Goal: Task Accomplishment & Management: Complete application form

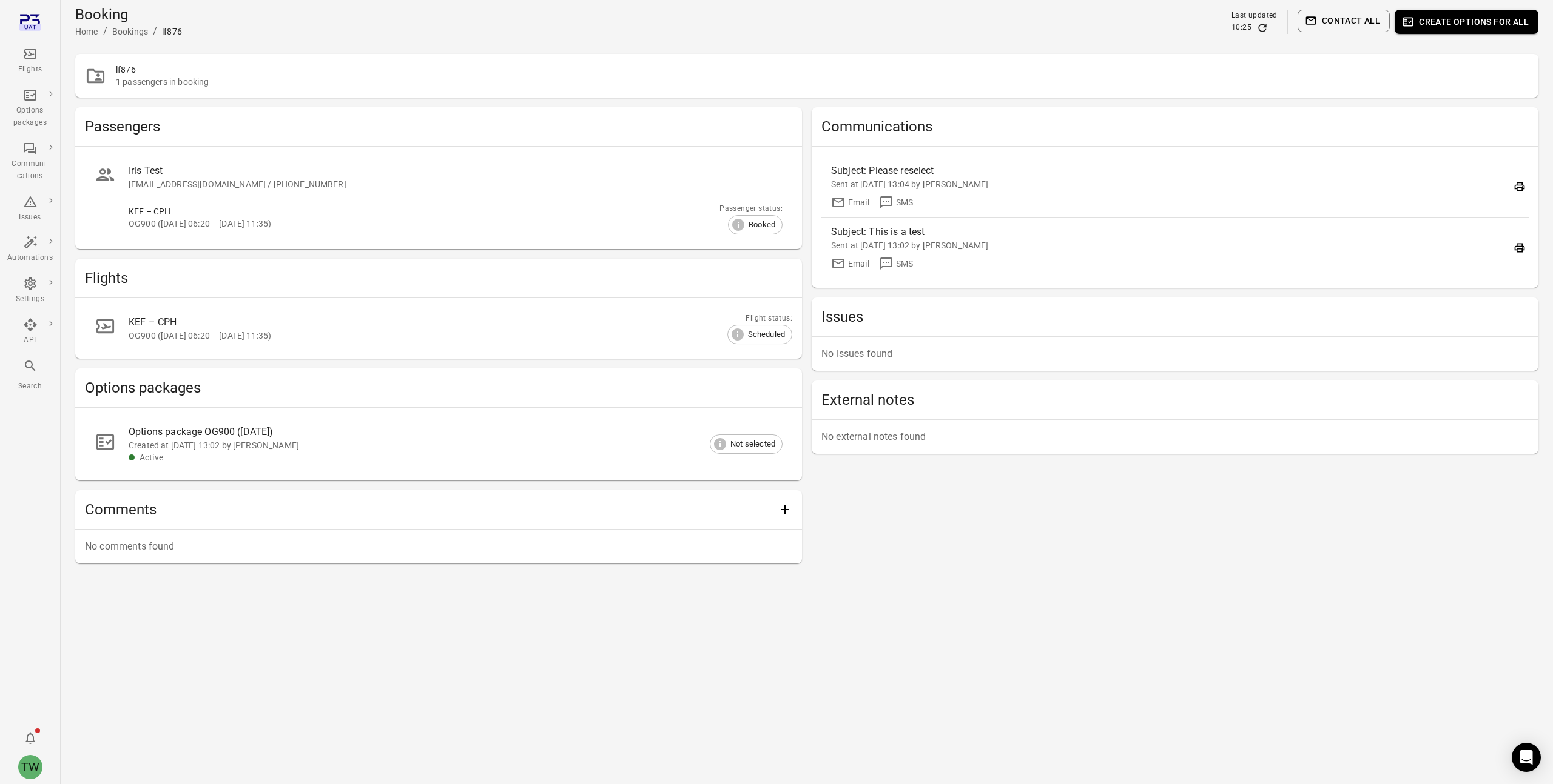
click at [26, 65] on div "Flights" at bounding box center [30, 70] width 46 height 12
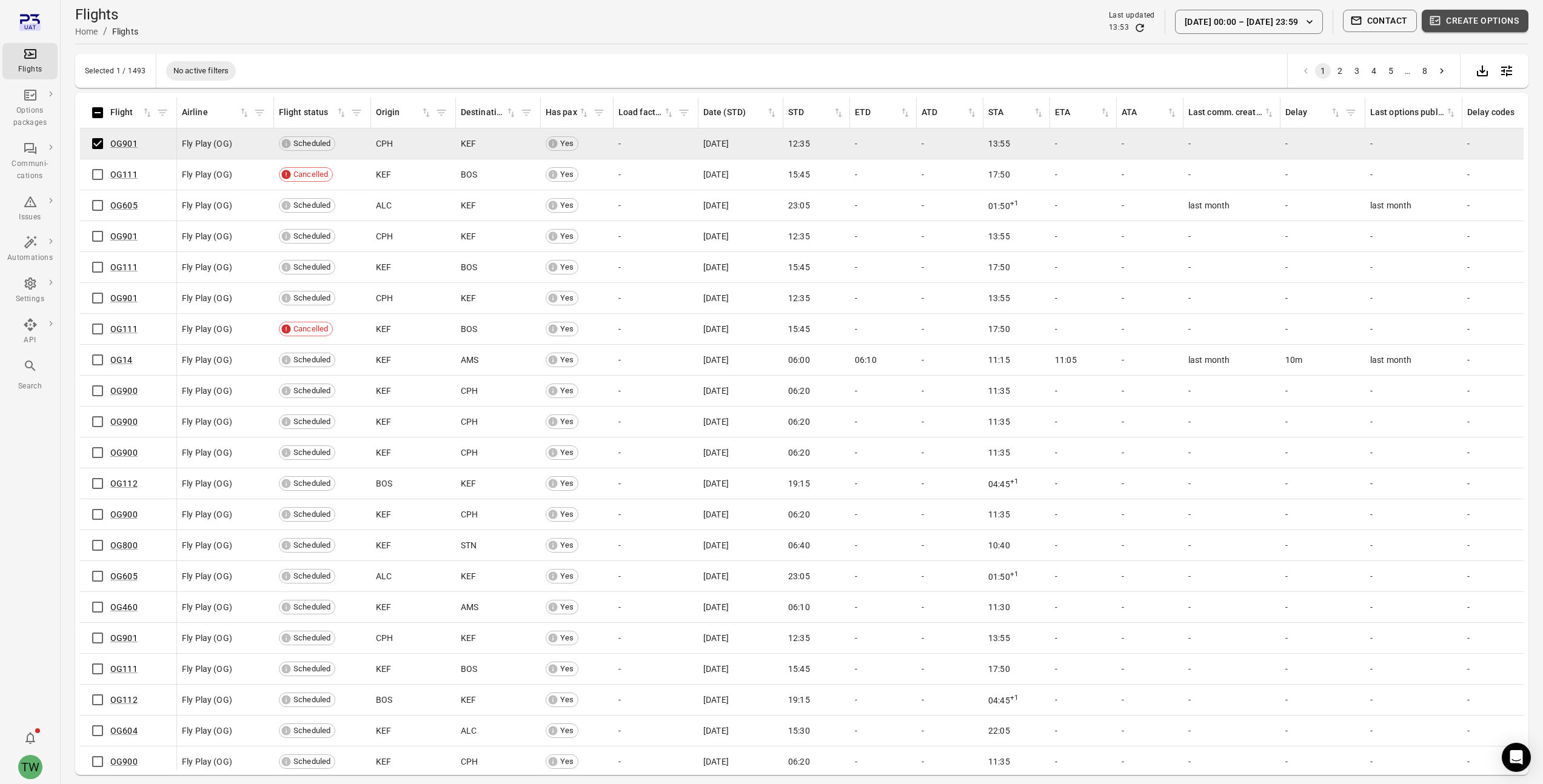
click at [1471, 20] on button "Create options" at bounding box center [1475, 20] width 107 height 22
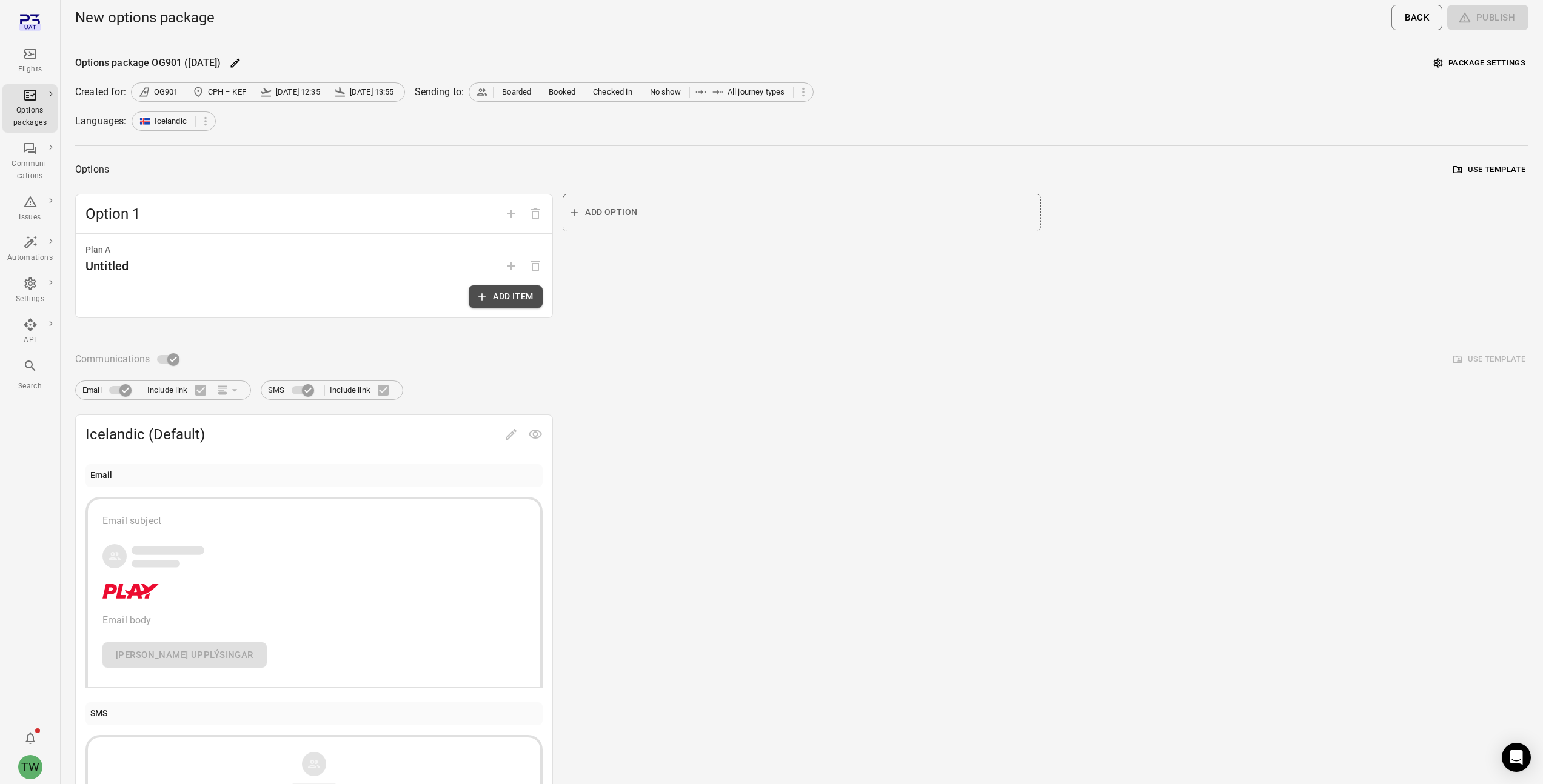
click at [496, 295] on button "Add item" at bounding box center [506, 296] width 74 height 22
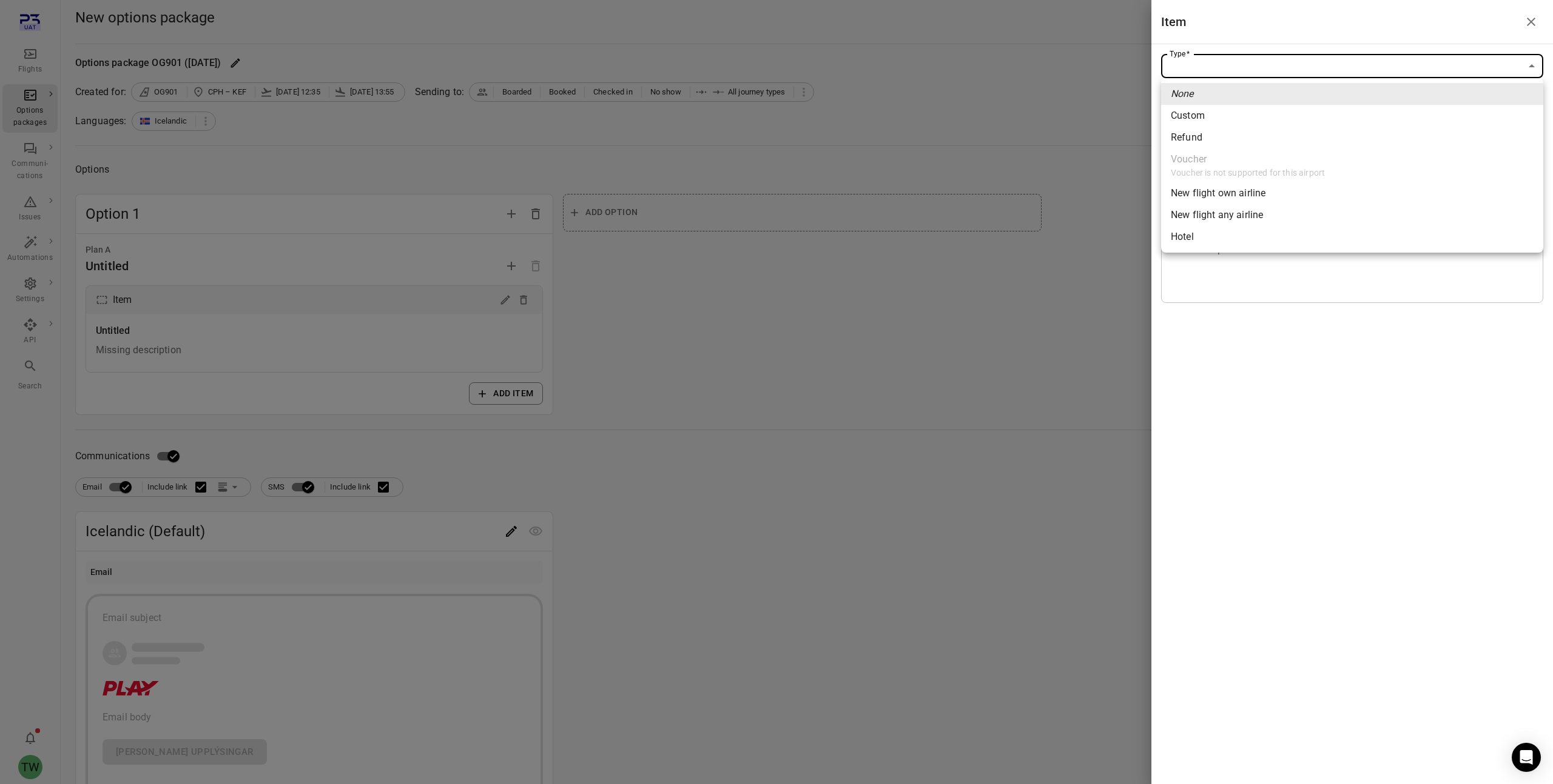
click at [1221, 67] on body "Flights Options packages Communi-cations Issues Automations Settings API Search…" at bounding box center [776, 518] width 1553 height 1037
click at [1213, 115] on li "Custom" at bounding box center [1351, 116] width 382 height 22
type input "******"
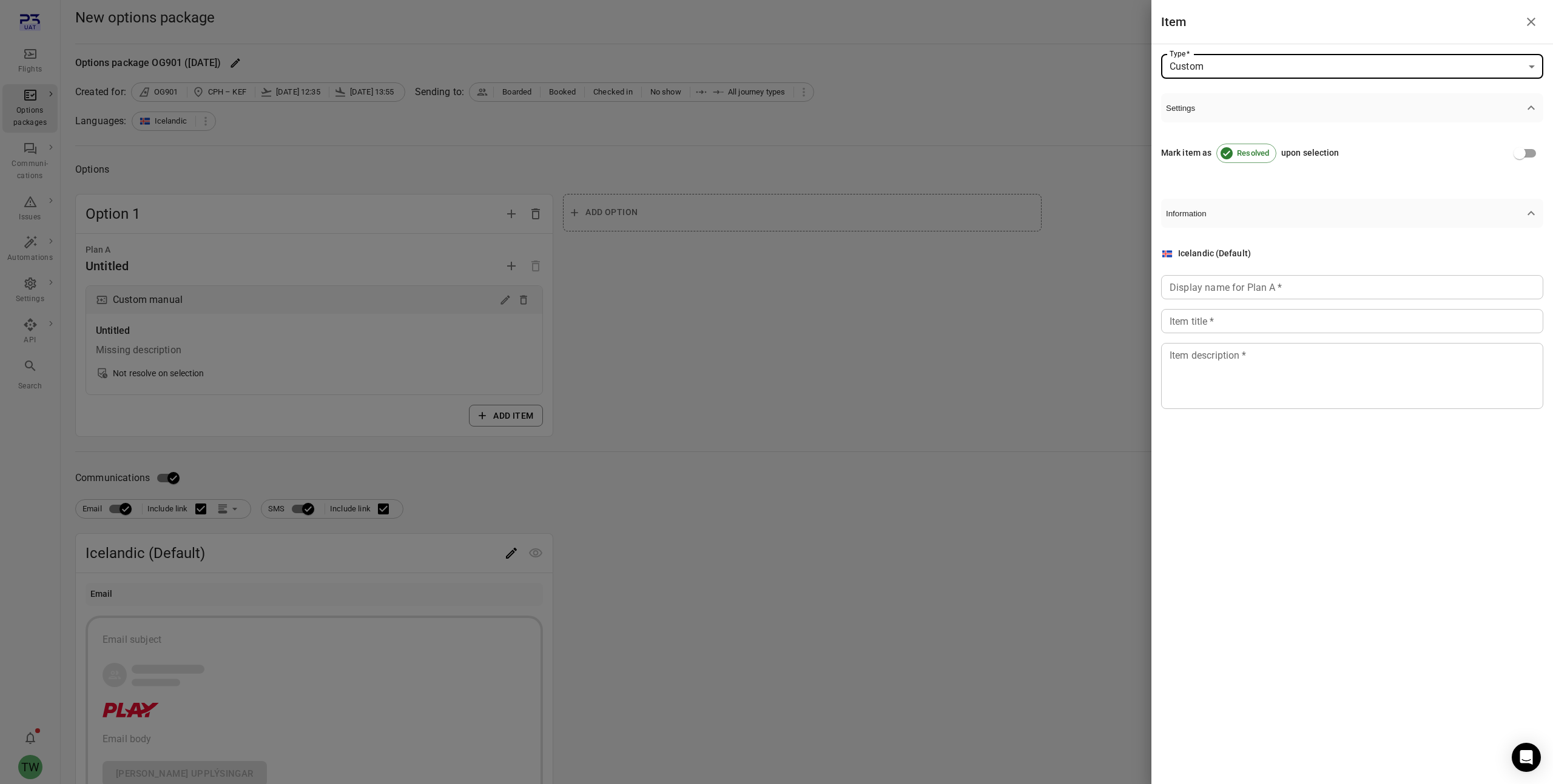
drag, startPoint x: 1206, startPoint y: 293, endPoint x: 1206, endPoint y: 317, distance: 24.0
click at [1206, 293] on input "Display name for Plan A   *" at bounding box center [1351, 287] width 382 height 24
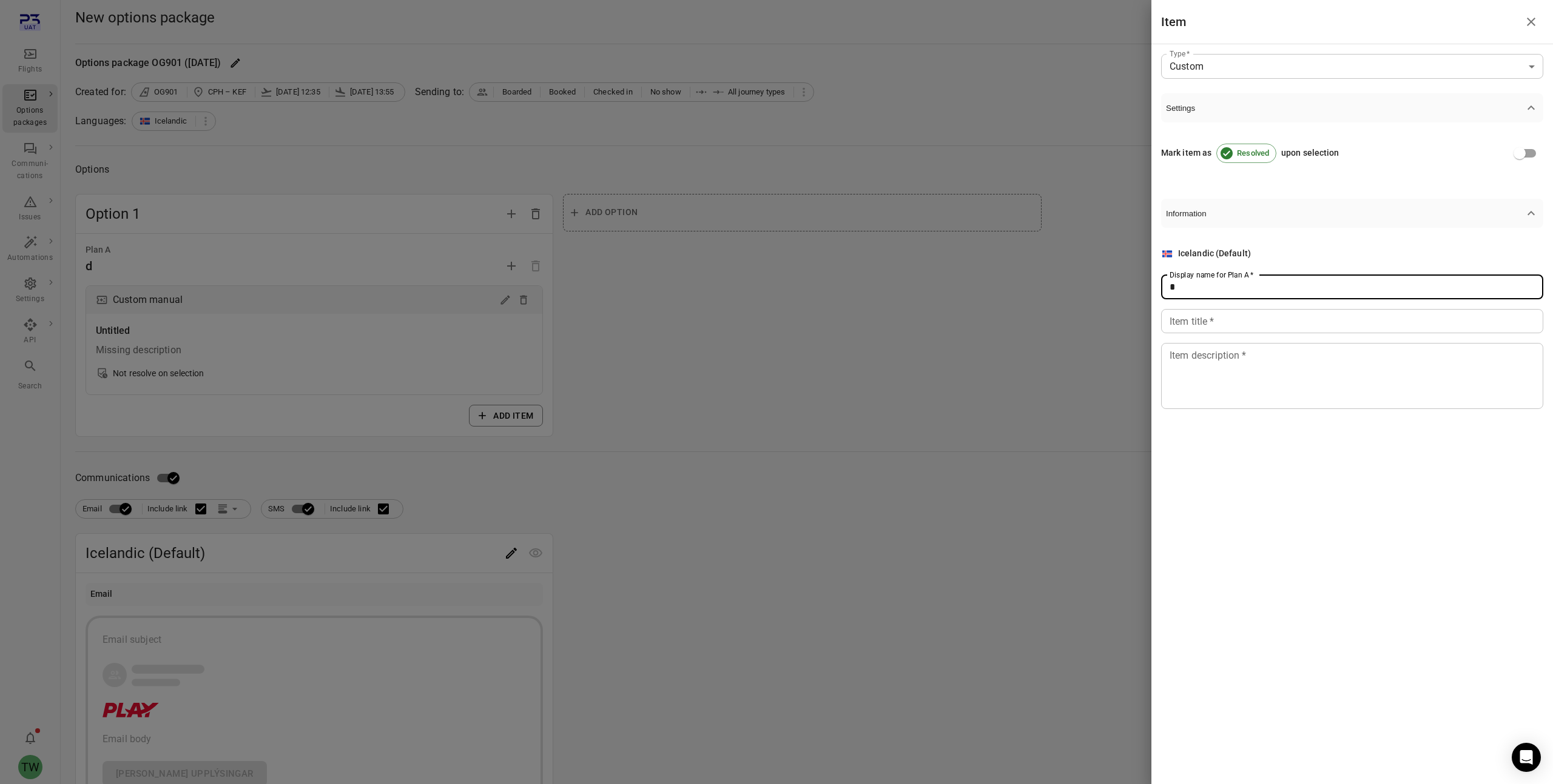
type input "*"
click at [1199, 328] on input "Item title   *" at bounding box center [1351, 321] width 382 height 24
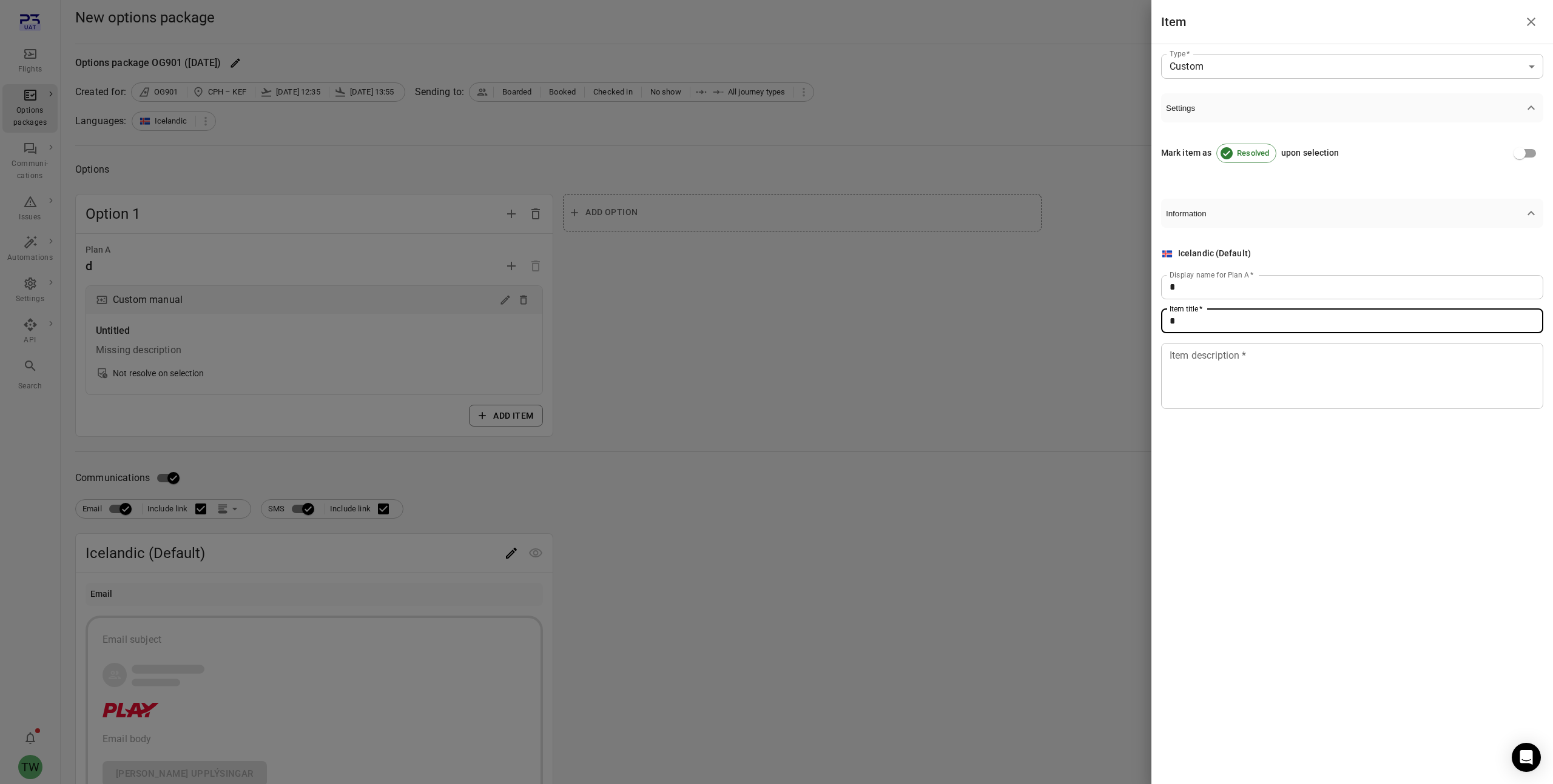
type input "*"
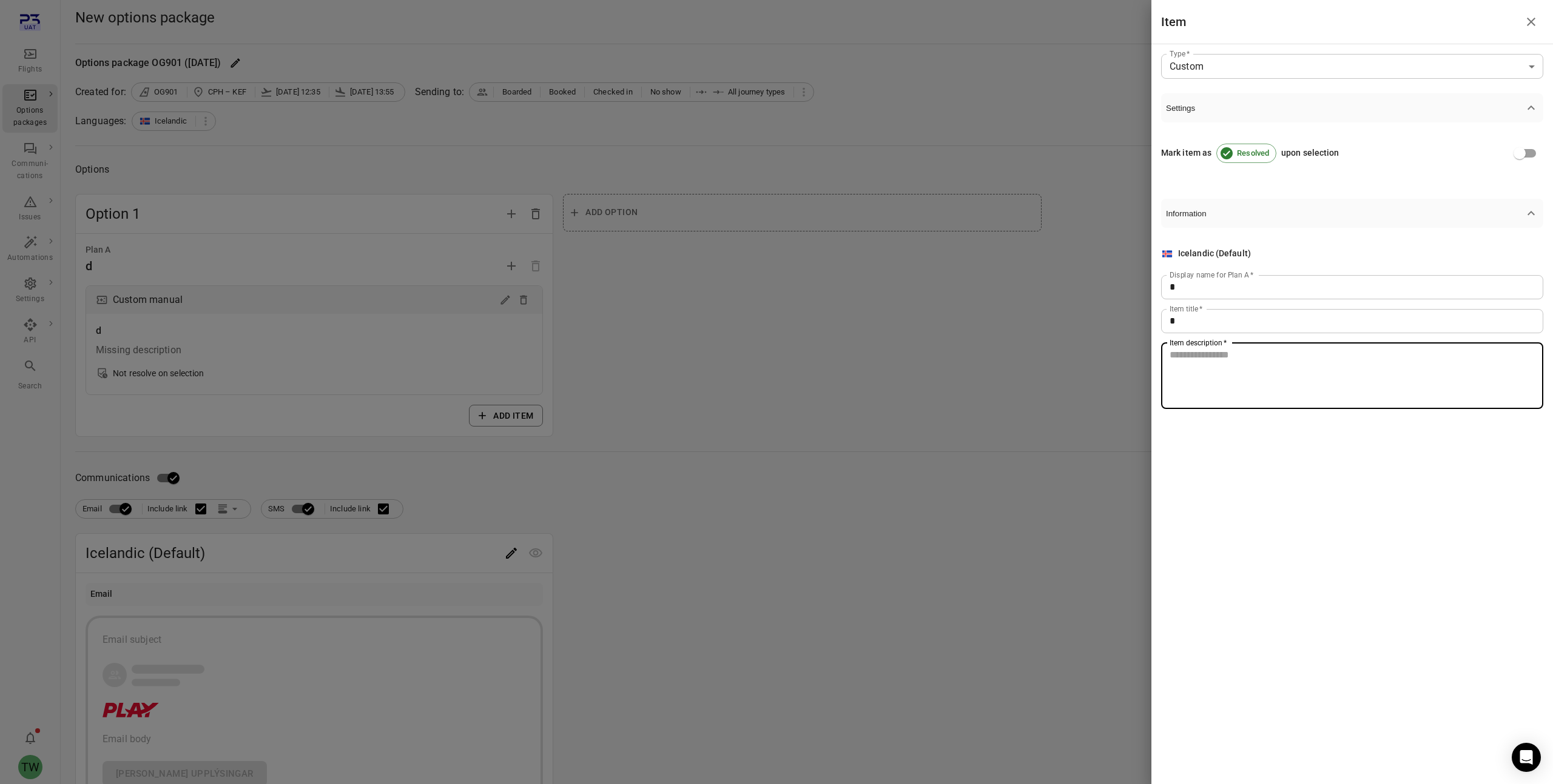
click at [1201, 376] on textarea "Item description   *" at bounding box center [1352, 375] width 365 height 56
type textarea "*"
click at [956, 338] on div at bounding box center [776, 392] width 1553 height 784
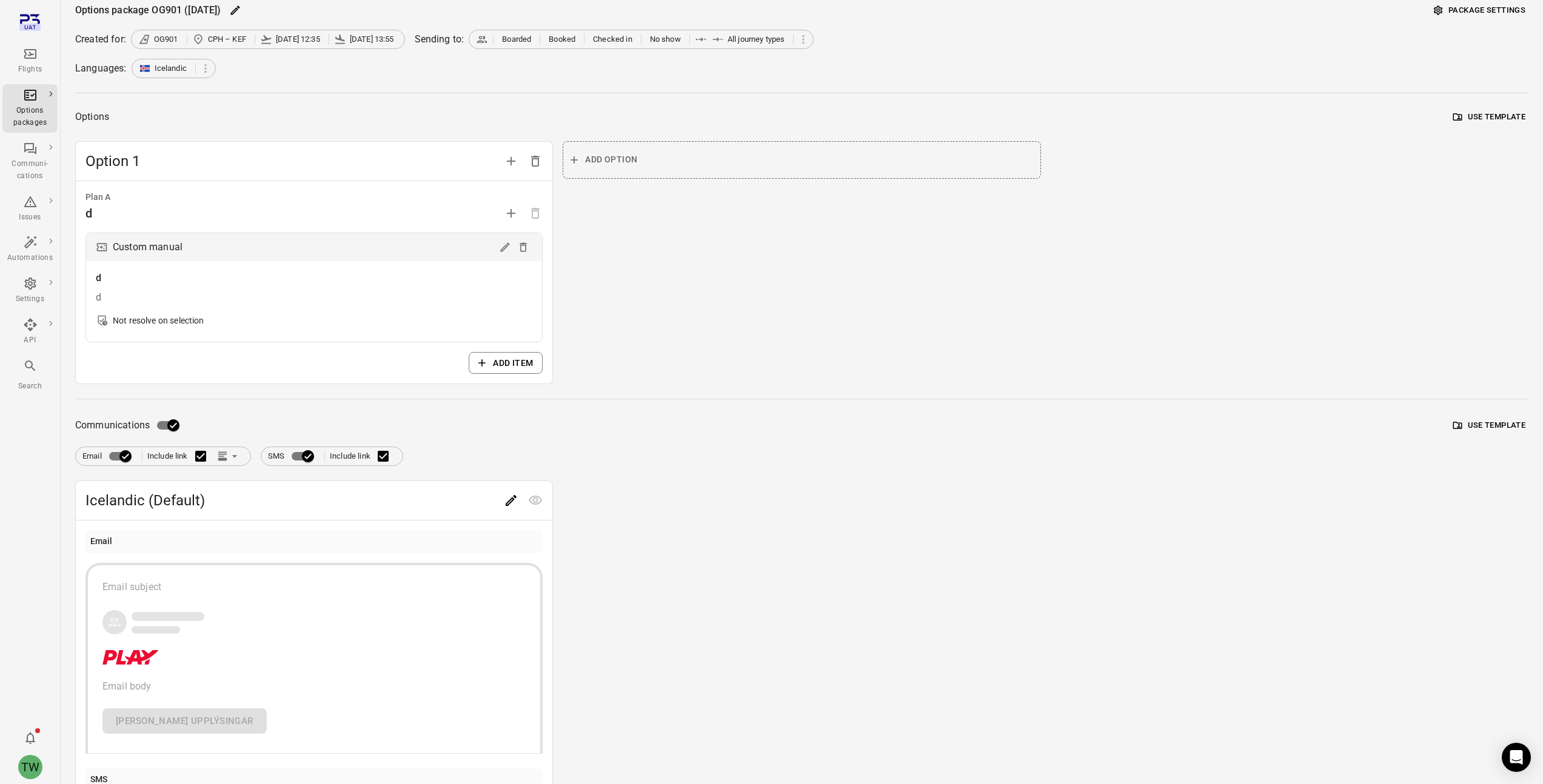
scroll to position [217, 0]
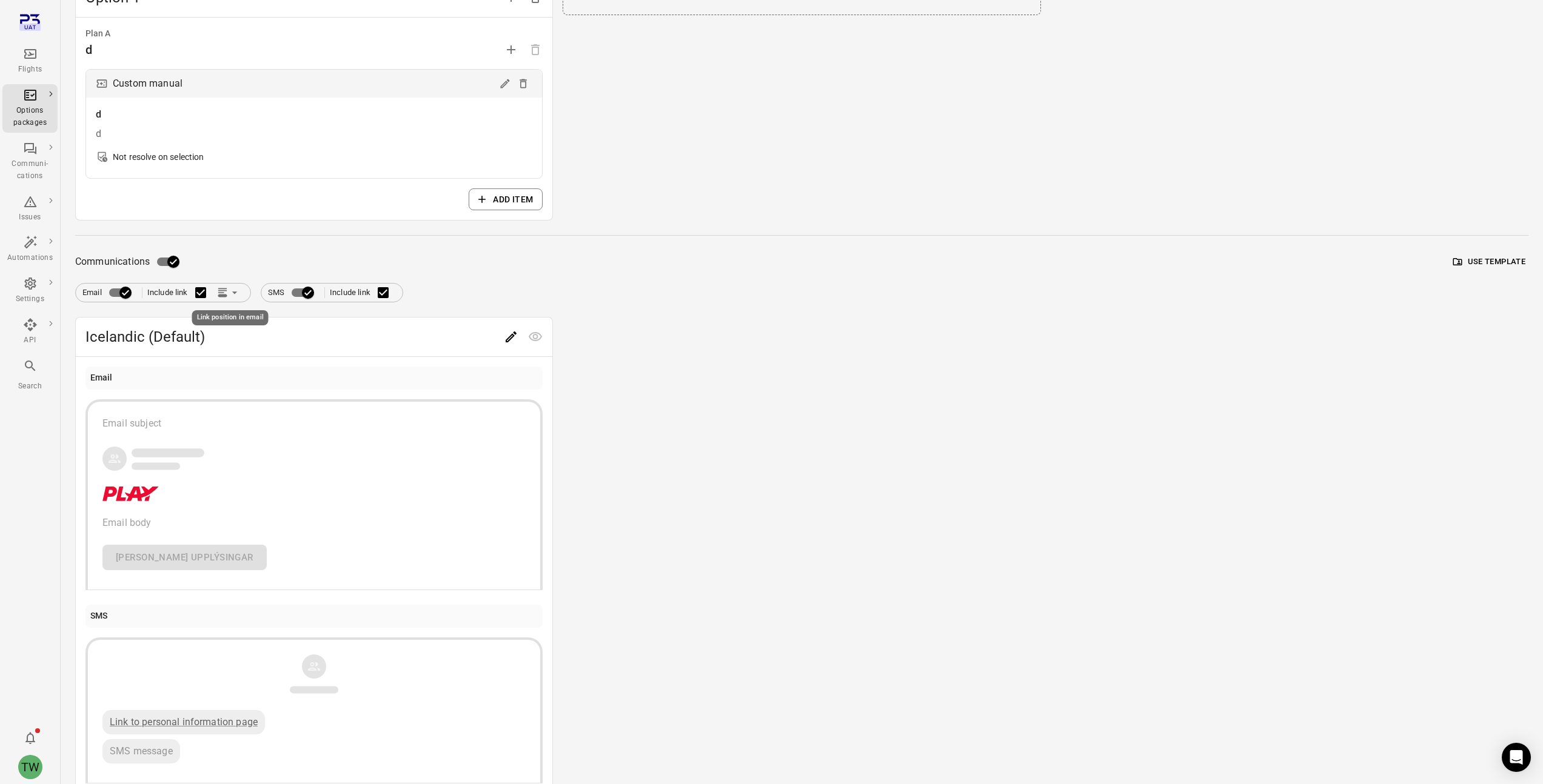
click at [236, 294] on icon "Link position in email" at bounding box center [234, 293] width 12 height 12
click at [249, 265] on div at bounding box center [776, 392] width 1552 height 784
